Goal: Information Seeking & Learning: Learn about a topic

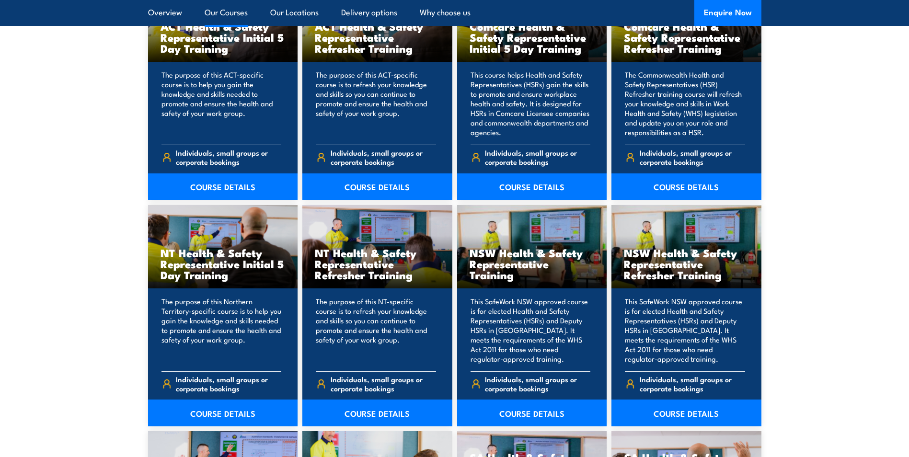
scroll to position [910, 0]
